Goal: Task Accomplishment & Management: Use online tool/utility

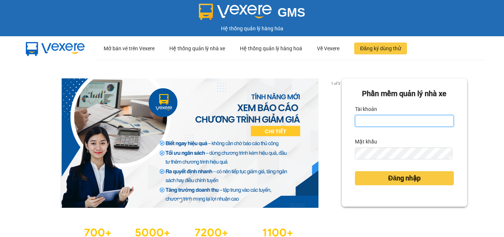
click at [394, 121] on input "Tài khoản" at bounding box center [404, 121] width 99 height 12
type input "duy.caolam"
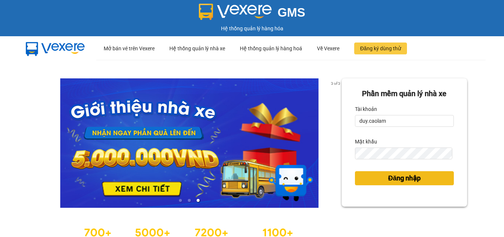
click at [400, 180] on span "Đăng nhập" at bounding box center [404, 178] width 32 height 10
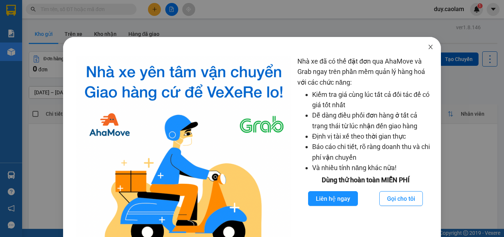
click at [428, 48] on icon "close" at bounding box center [431, 47] width 6 height 6
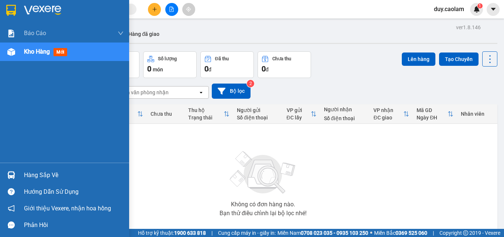
drag, startPoint x: 34, startPoint y: 52, endPoint x: 54, endPoint y: 55, distance: 19.7
click at [35, 53] on span "Kho hàng" at bounding box center [37, 51] width 26 height 7
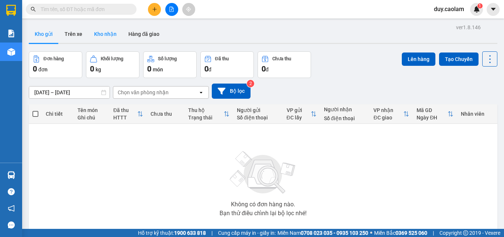
click at [98, 32] on button "Kho nhận" at bounding box center [105, 34] width 34 height 18
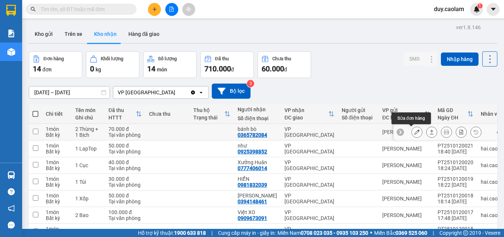
click at [415, 130] on button at bounding box center [417, 131] width 10 height 13
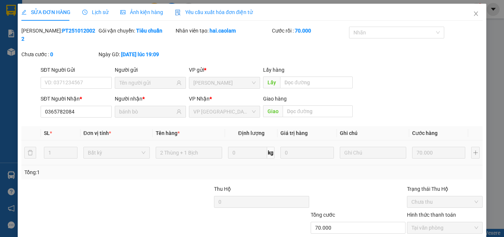
type input "0365782084"
type input "bánh bò"
type input "70.000"
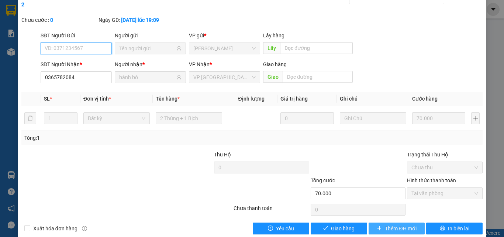
scroll to position [38, 0]
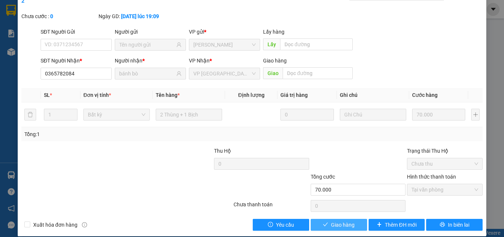
click at [349, 220] on span "Giao hàng" at bounding box center [343, 224] width 24 height 8
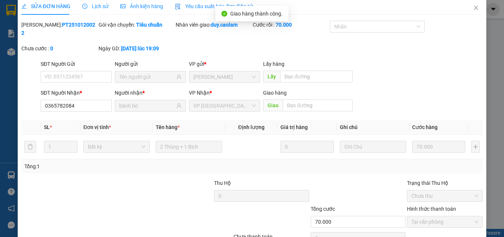
scroll to position [0, 0]
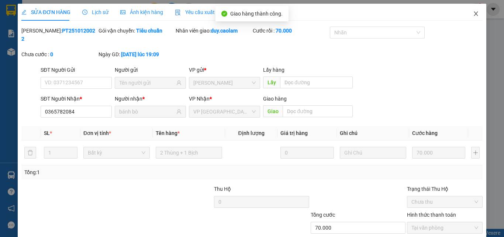
click at [474, 15] on icon "close" at bounding box center [476, 13] width 4 height 4
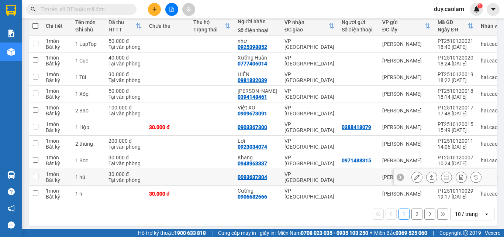
scroll to position [94, 0]
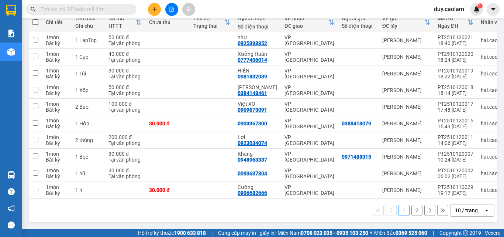
click at [411, 208] on button "2" at bounding box center [416, 209] width 11 height 11
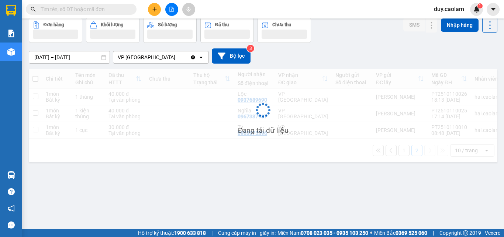
scroll to position [34, 0]
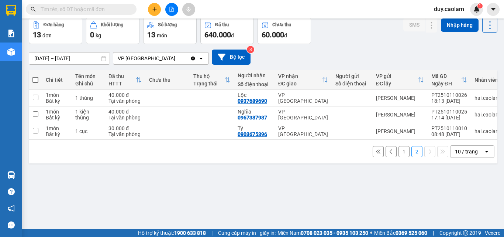
click at [399, 155] on button "1" at bounding box center [404, 151] width 11 height 11
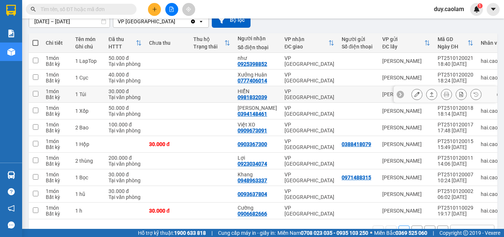
scroll to position [0, 0]
